Goal: Task Accomplishment & Management: Manage account settings

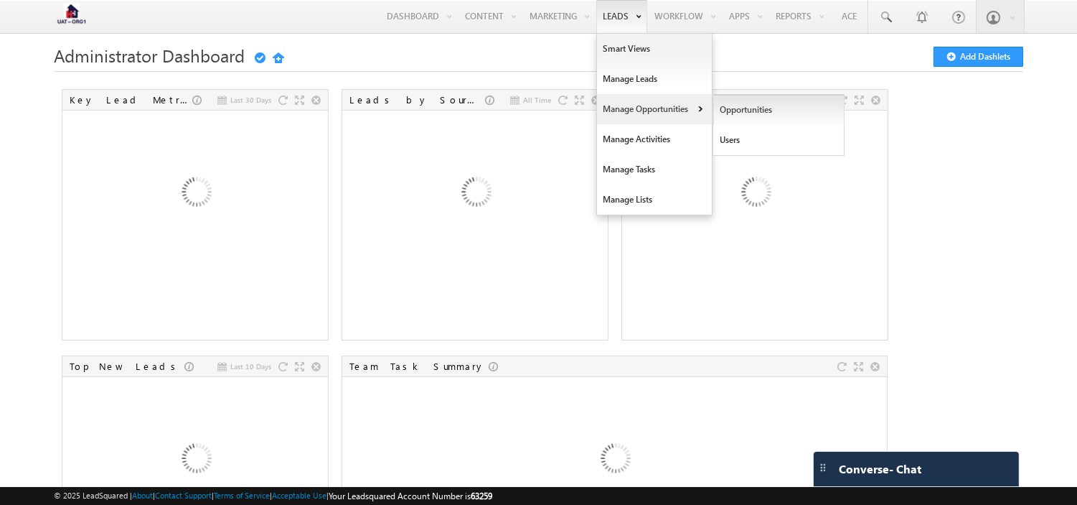
click at [726, 109] on link "Opportunities" at bounding box center [779, 110] width 131 height 30
